Goal: Information Seeking & Learning: Learn about a topic

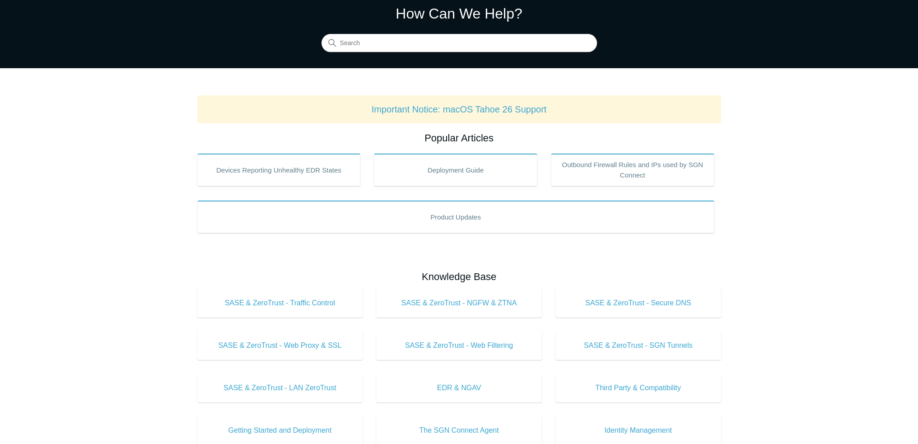
scroll to position [181, 0]
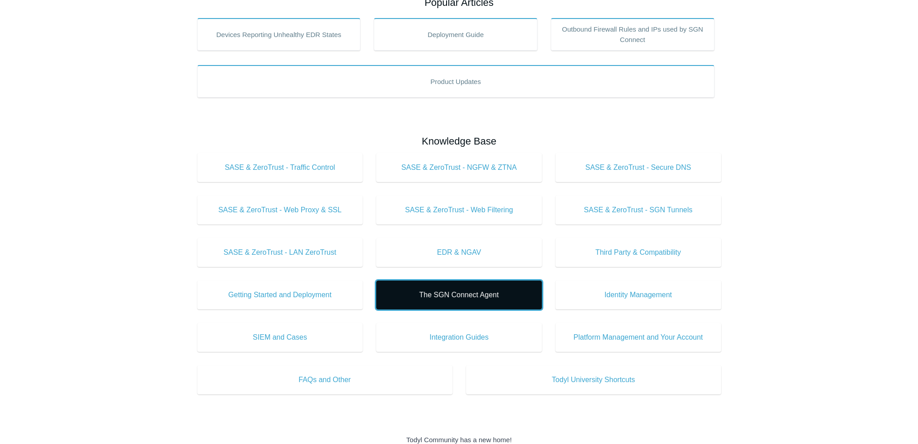
click at [482, 298] on span "The SGN Connect Agent" at bounding box center [459, 294] width 139 height 11
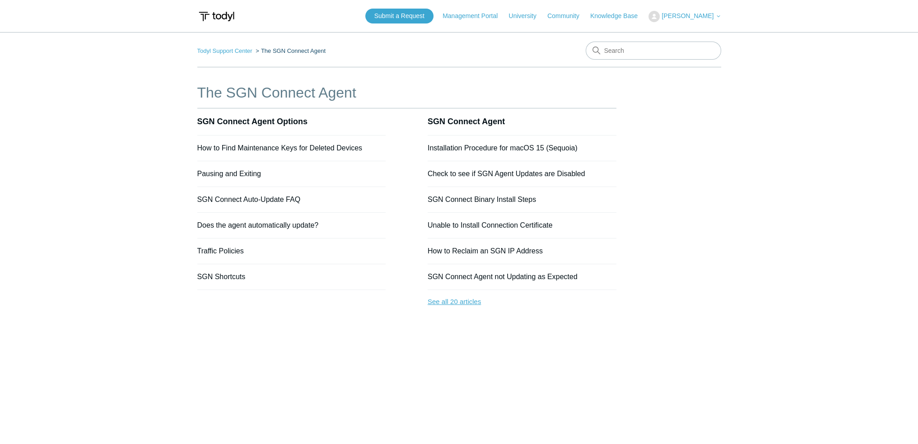
click at [443, 300] on link "See all 20 articles" at bounding box center [522, 302] width 189 height 24
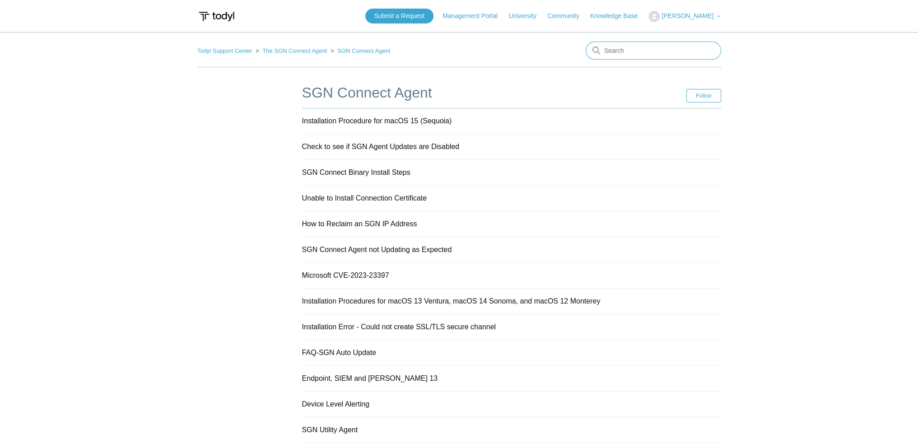
click at [664, 52] on input "Search" at bounding box center [653, 51] width 135 height 18
type input "up"
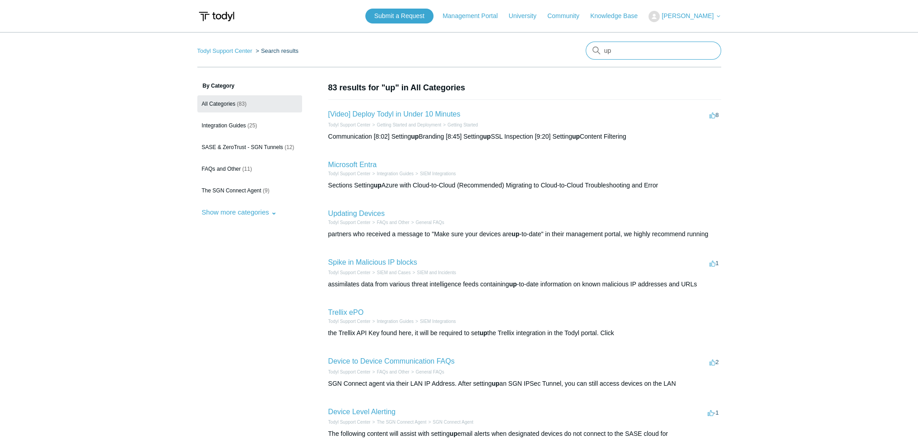
click at [624, 50] on input "up" at bounding box center [653, 51] width 135 height 18
type input "update"
